Goal: Browse casually

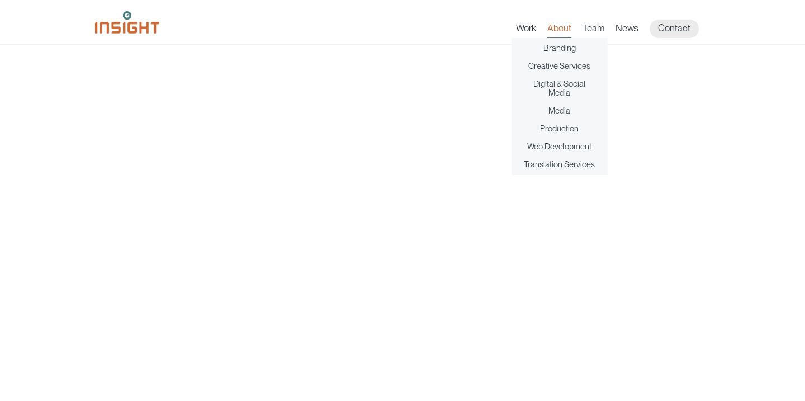
click at [561, 27] on link "About" at bounding box center [559, 30] width 24 height 16
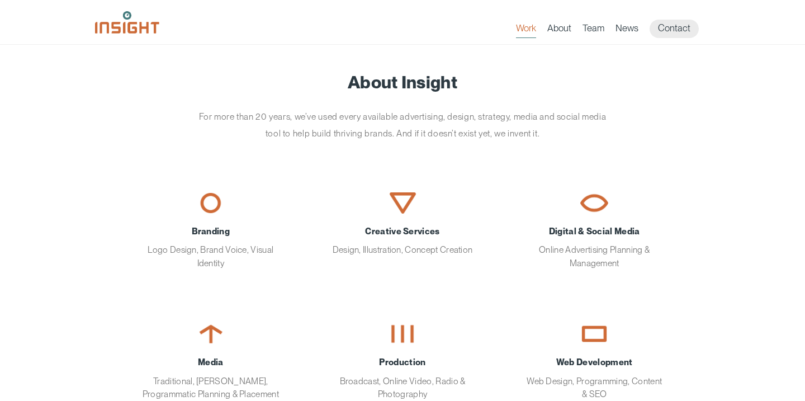
click at [525, 30] on link "Work" at bounding box center [526, 30] width 20 height 16
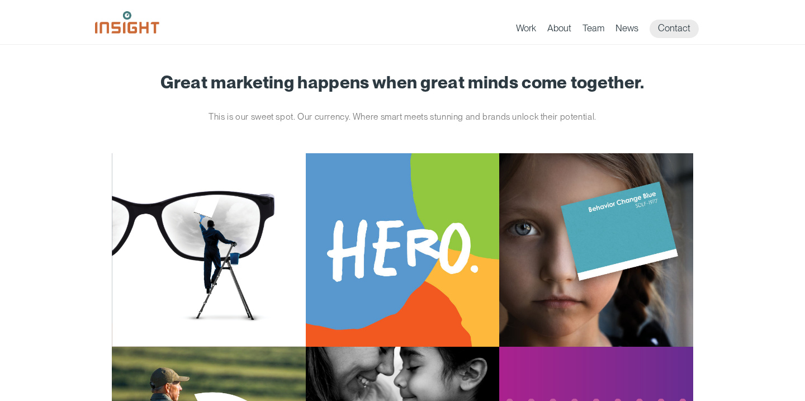
click at [127, 28] on img at bounding box center [127, 22] width 64 height 22
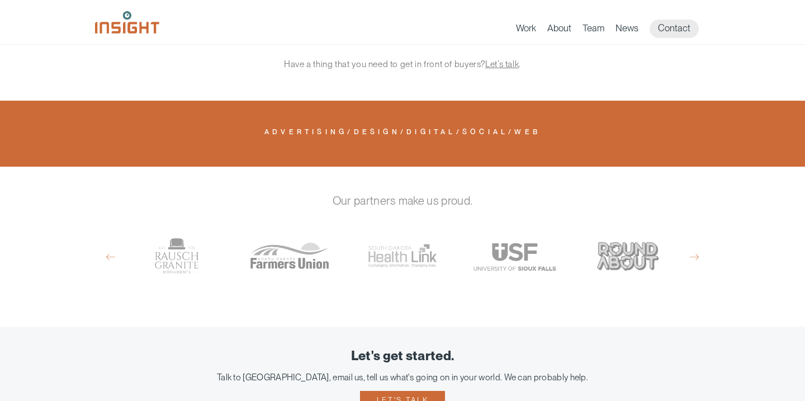
scroll to position [548, 0]
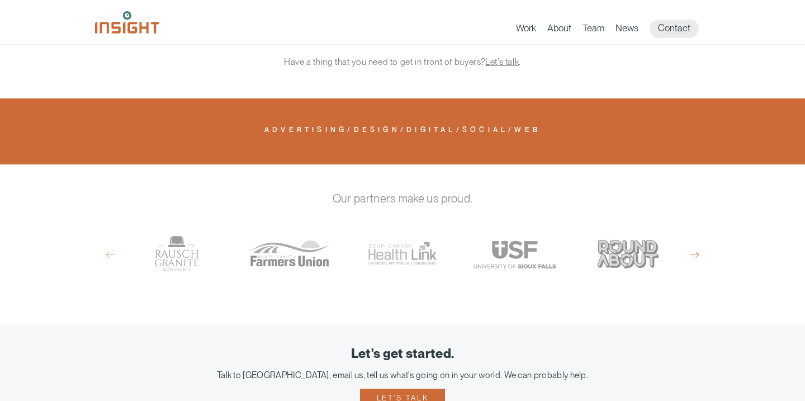
click at [694, 250] on button "Next" at bounding box center [694, 255] width 9 height 10
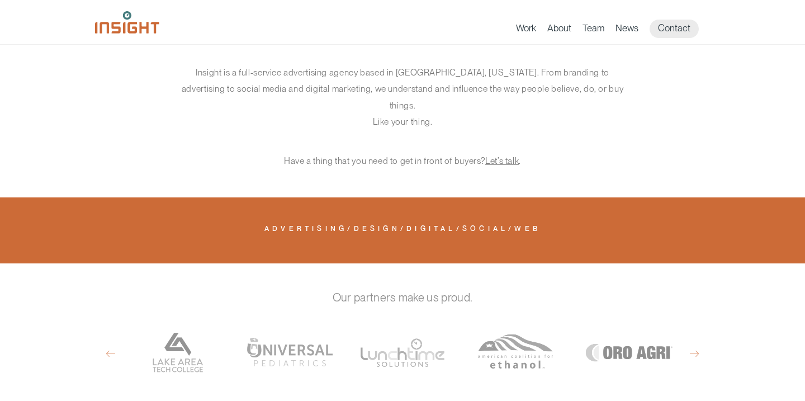
scroll to position [451, 0]
